Goal: Check status: Check status

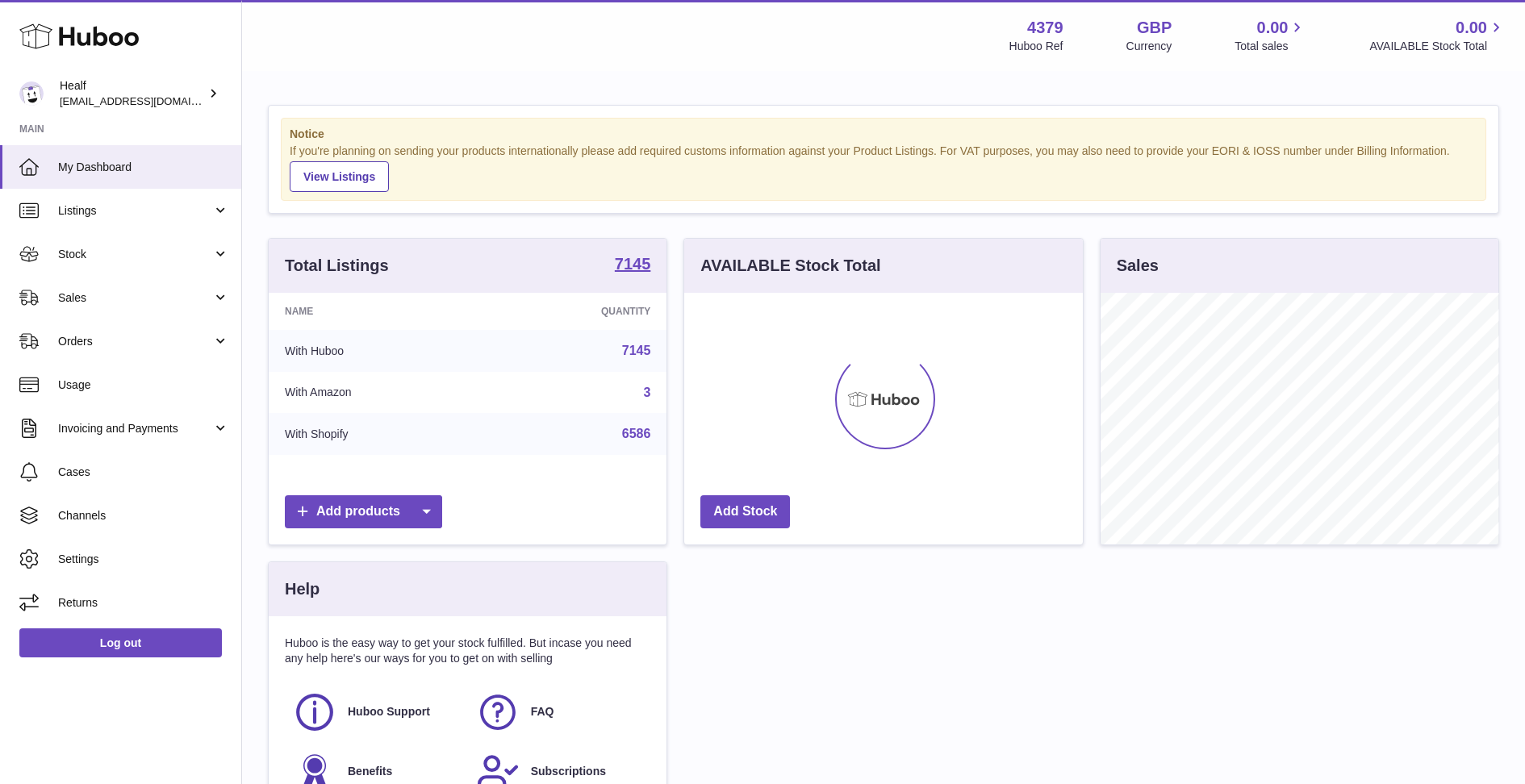
scroll to position [251, 397]
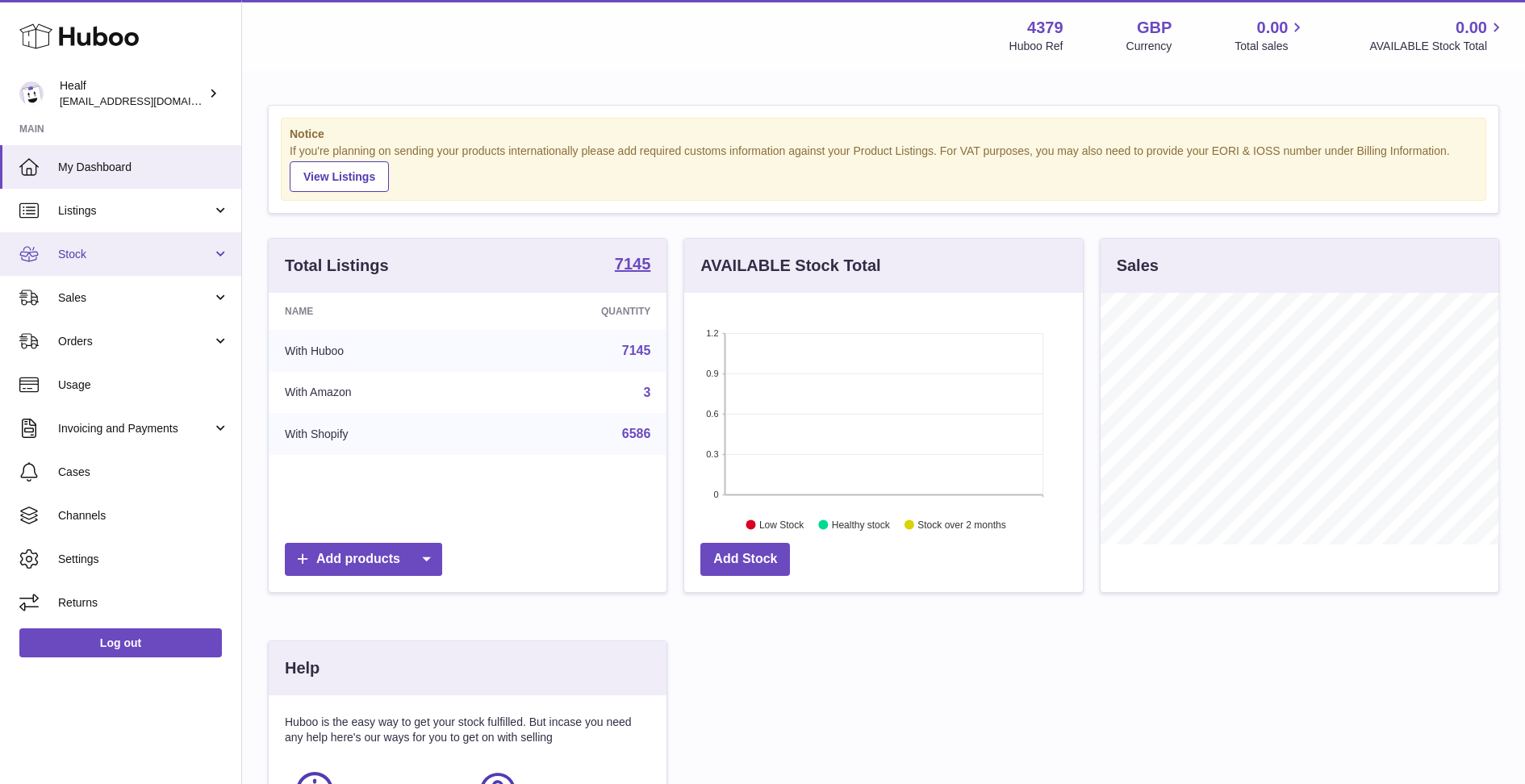
click at [84, 257] on span "Stock" at bounding box center [135, 254] width 154 height 16
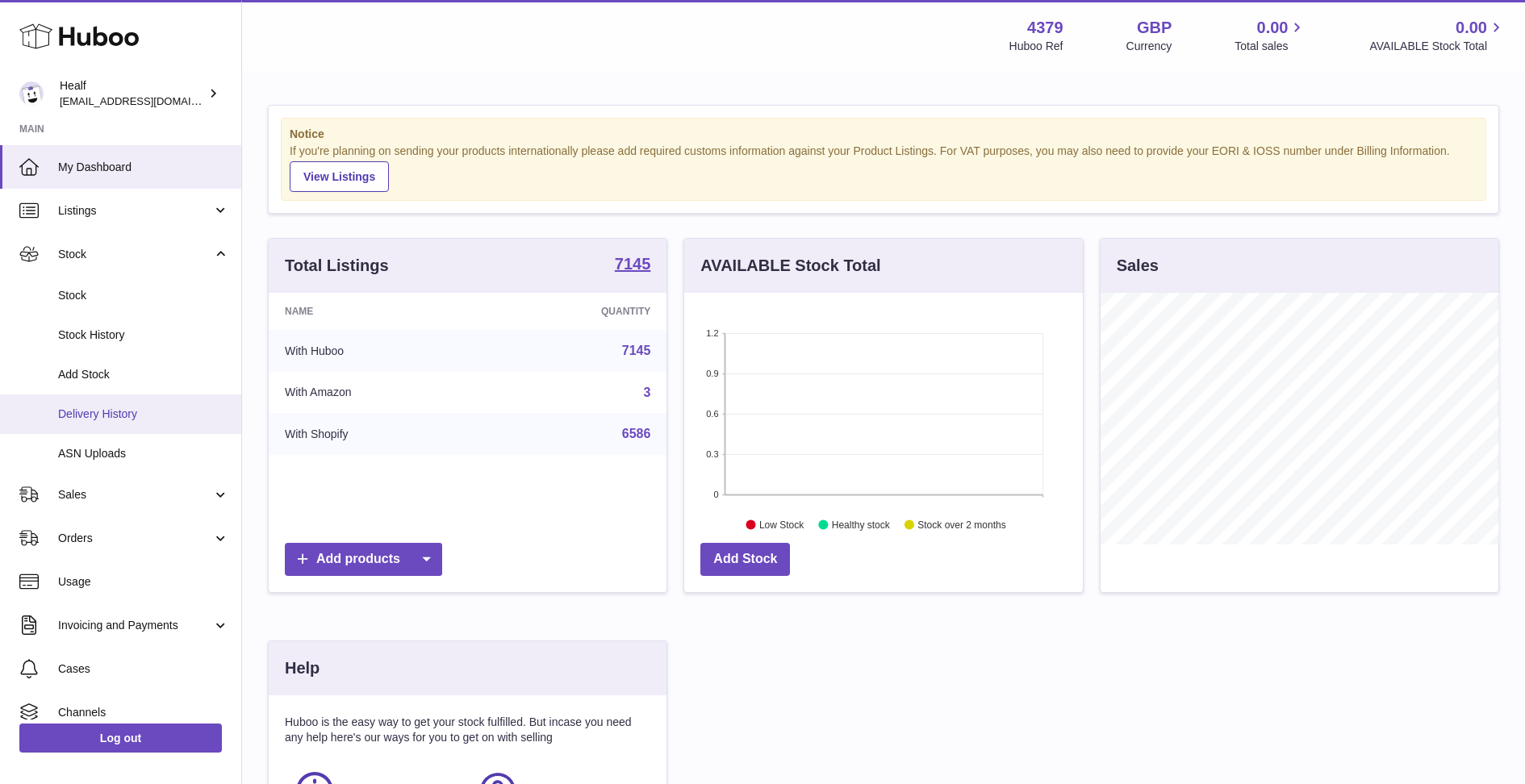
click at [143, 404] on link "Delivery History" at bounding box center [120, 414] width 241 height 39
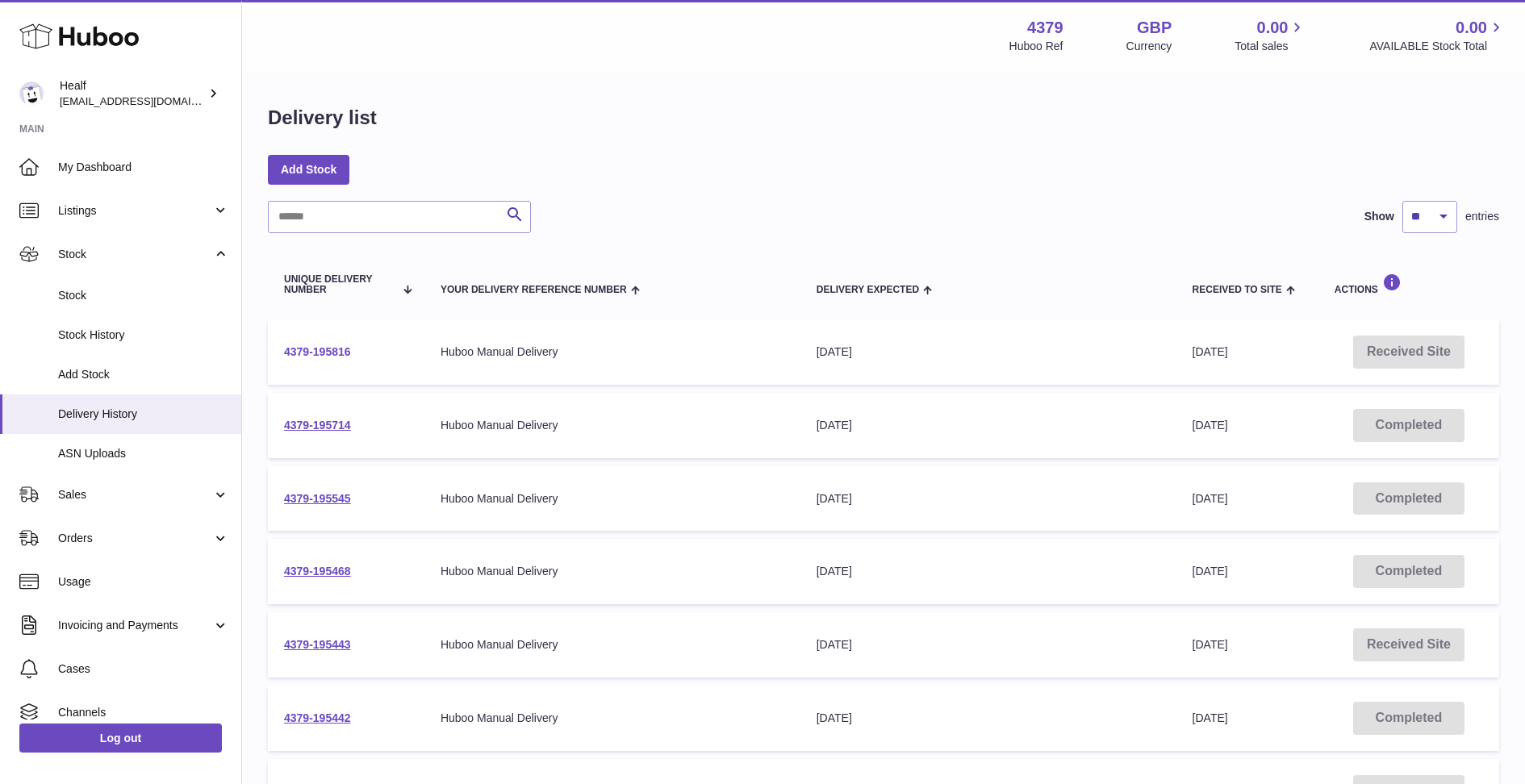
click at [334, 353] on link "4379-195816" at bounding box center [318, 351] width 67 height 13
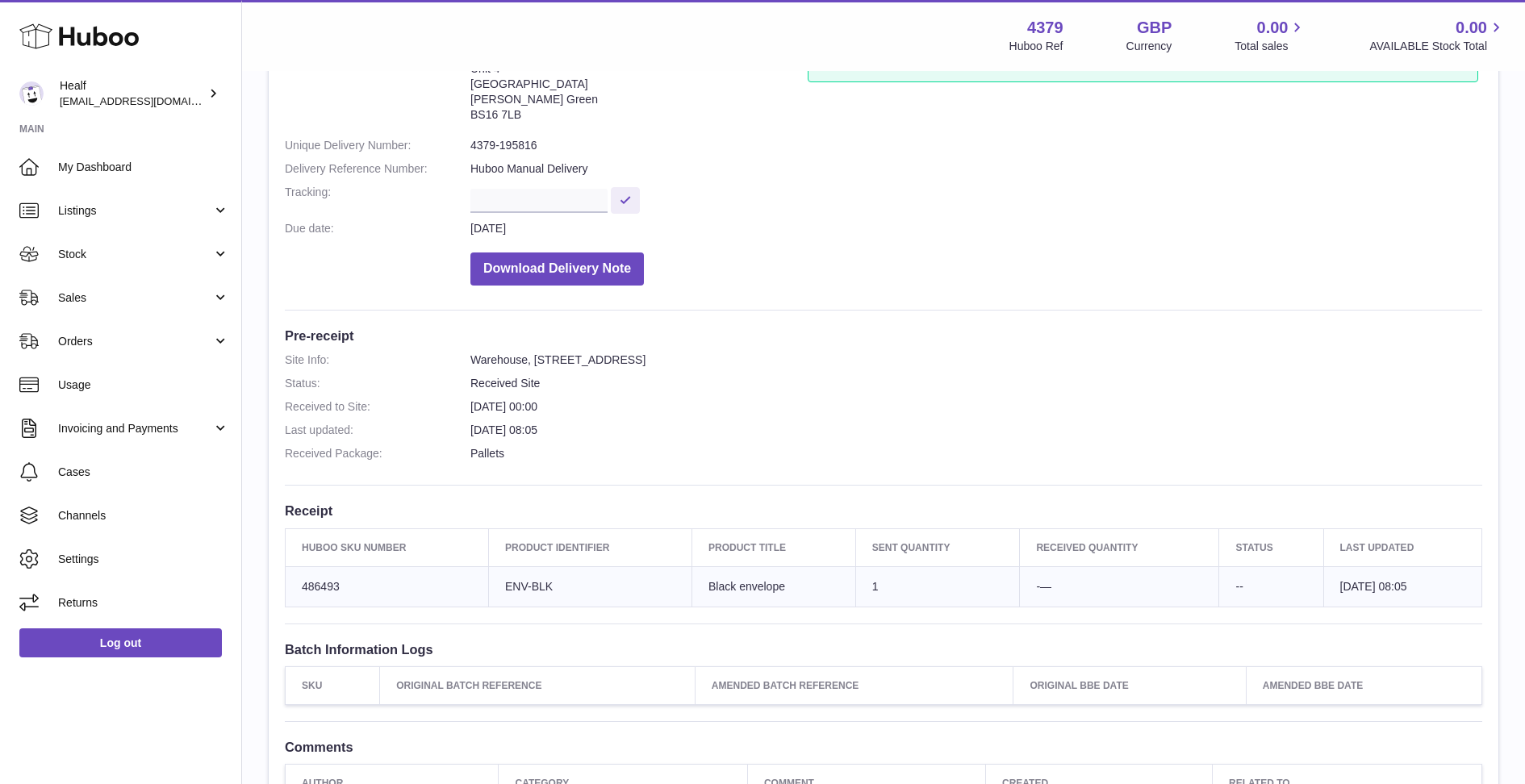
scroll to position [102, 0]
